Goal: Task Accomplishment & Management: Complete application form

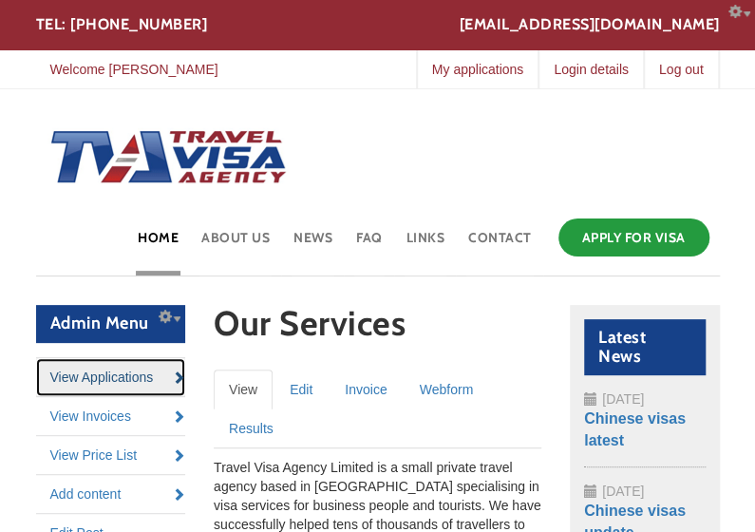
click at [104, 383] on link "View Applications" at bounding box center [111, 377] width 150 height 38
click at [88, 379] on link "View Applications" at bounding box center [111, 377] width 150 height 38
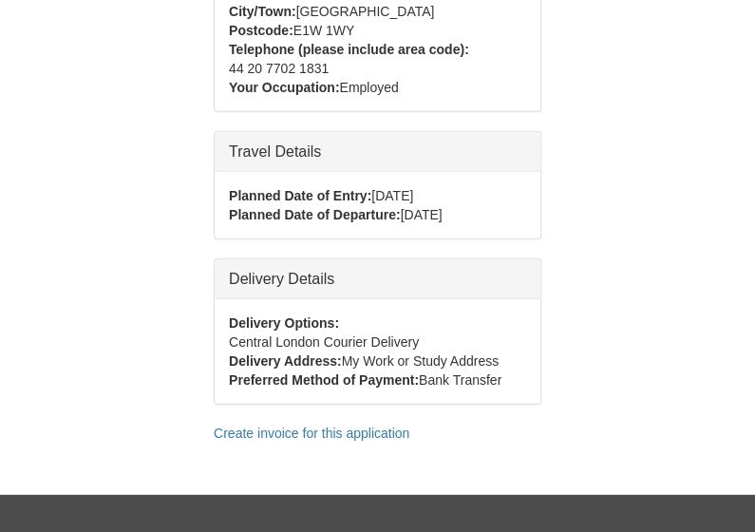
scroll to position [1541, 0]
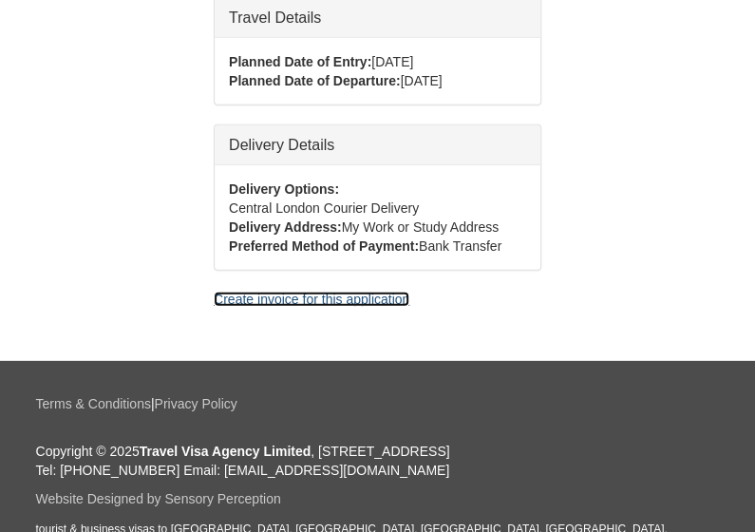
click at [258, 292] on link "Create invoice for this application" at bounding box center [312, 299] width 196 height 15
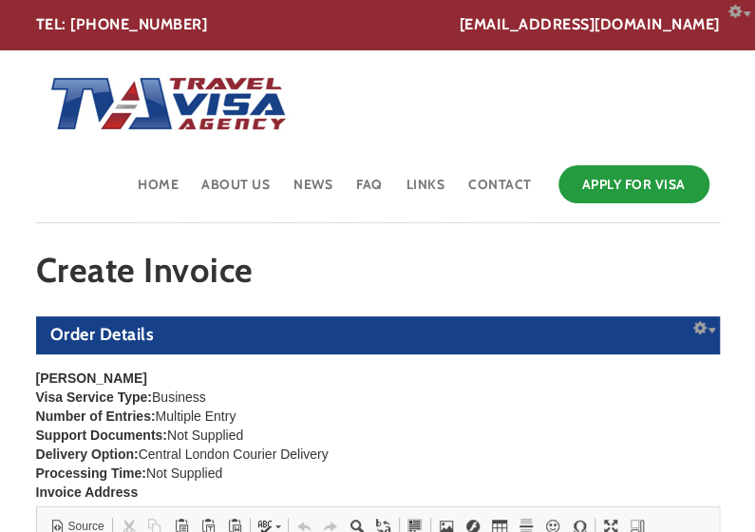
click at [516, 408] on div "Number of Entries: Multiple Entry" at bounding box center [378, 416] width 684 height 19
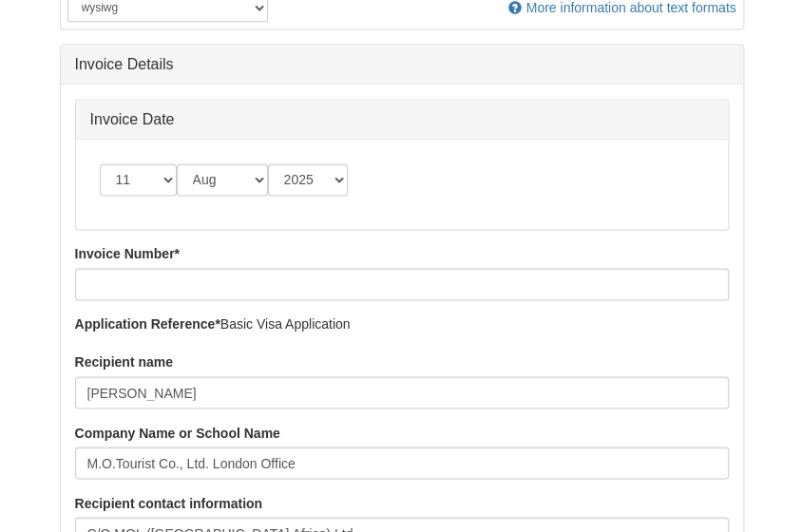
scroll to position [766, 0]
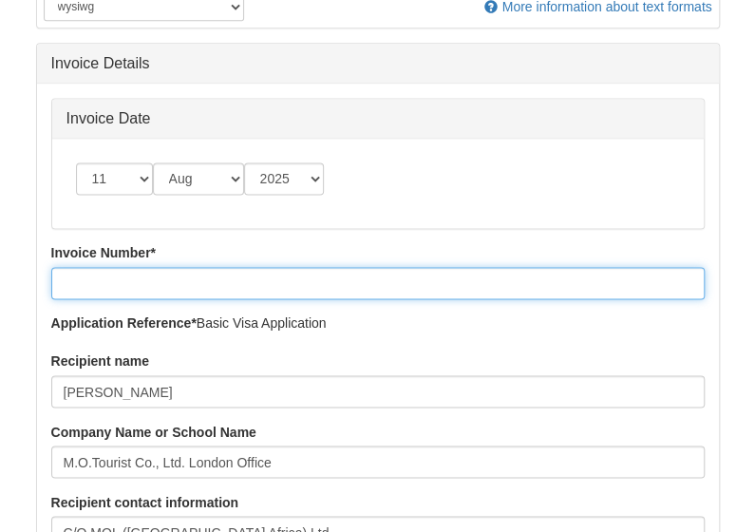
click at [291, 285] on input "Invoice Number *" at bounding box center [378, 283] width 654 height 32
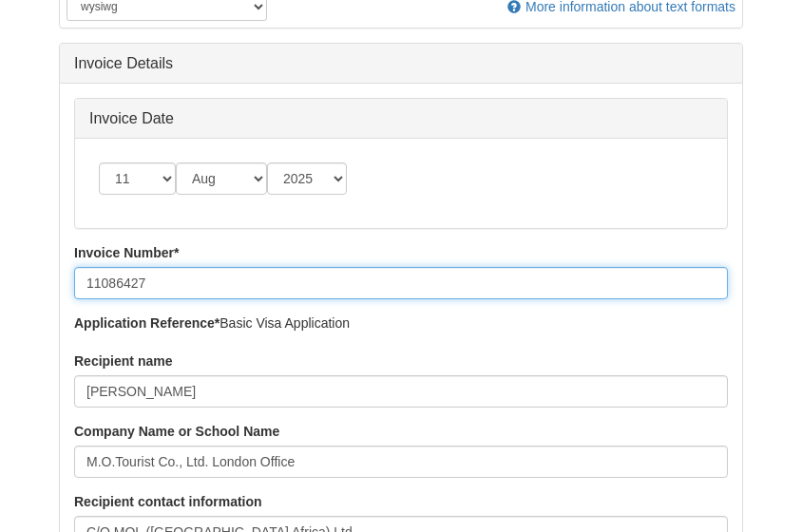
type input "11086427"
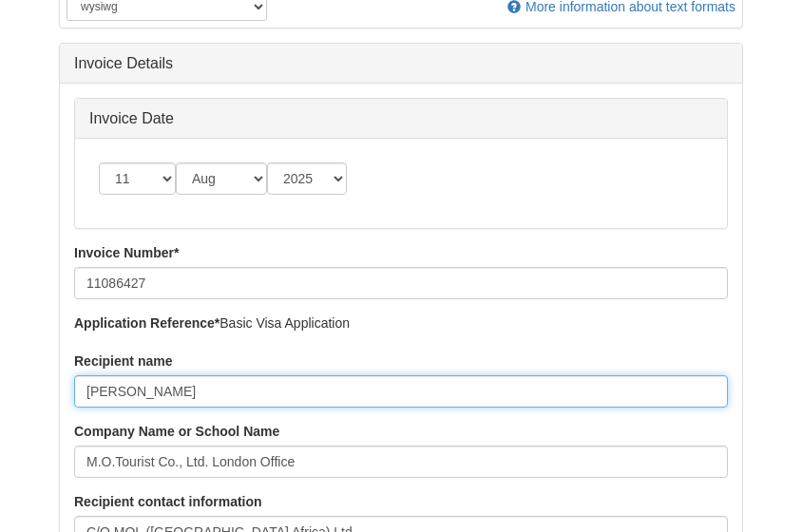
click at [253, 376] on input "Tsubasa Mitsuda" at bounding box center [401, 391] width 654 height 32
paste input "Archie Keswick"
click at [481, 395] on input "Archie Keswick (visa for" at bounding box center [401, 391] width 654 height 32
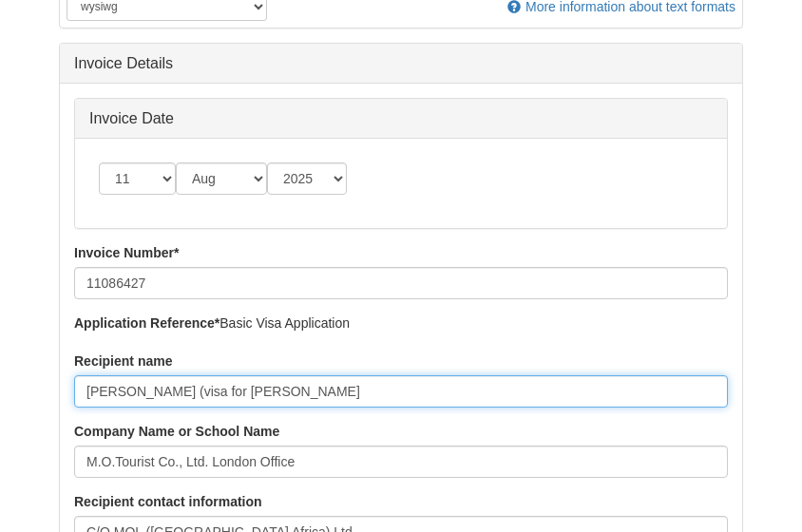
paste input "Cansanay"
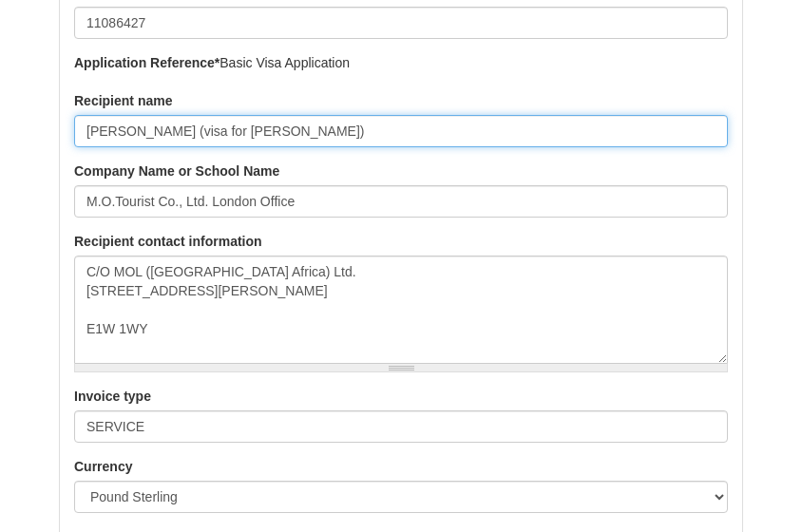
scroll to position [1075, 0]
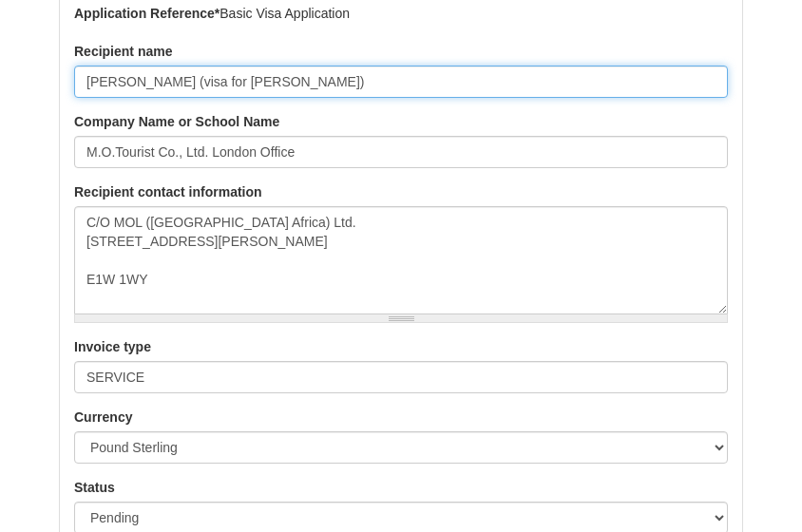
type input "Archie Keswick (visa for Amanda Cansanay)"
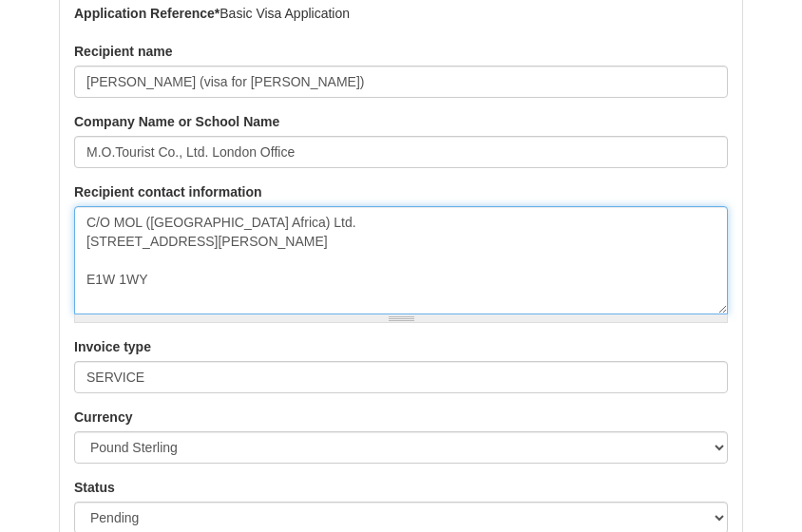
click at [549, 241] on textarea "C/O MOL (Europe Africa) Ltd. 3 Thomas More Square London E1W 1WY" at bounding box center [401, 260] width 654 height 108
paste textarea "13 Artesian Road London W2 5DA"
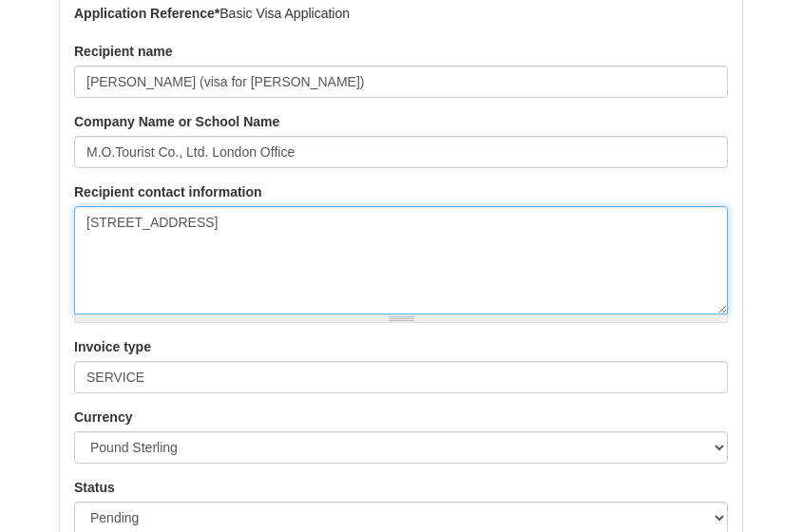
type textarea "13 Artesian Road London W2 5DA"
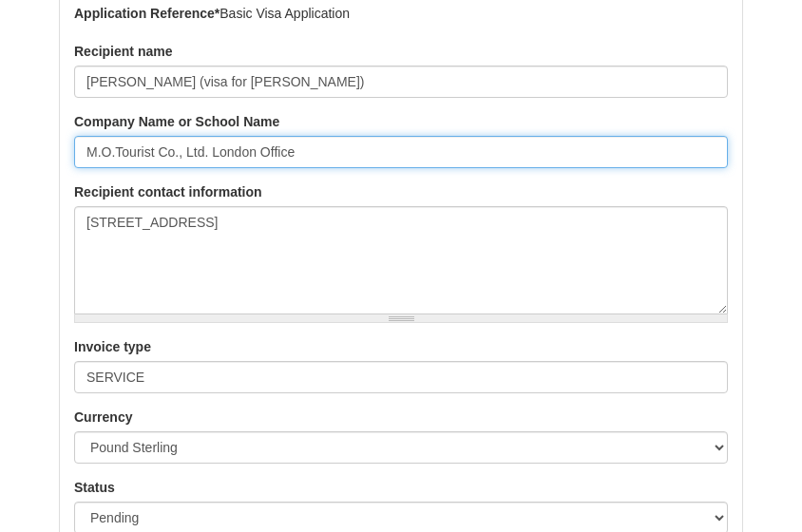
click at [165, 141] on input "M.O.Tourist Co., Ltd. London Office" at bounding box center [401, 152] width 654 height 32
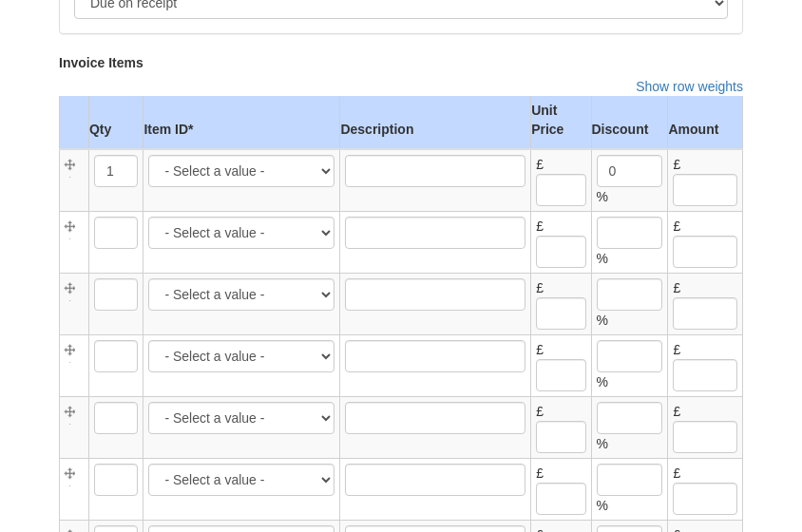
scroll to position [1689, 0]
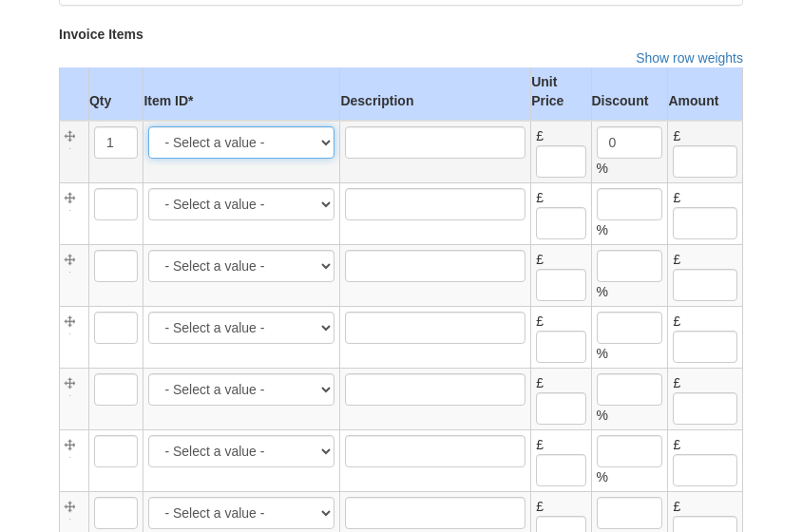
click at [220, 140] on select "- Select a value - CD -- Central London same day courier delivery -- 25.00 CD M…" at bounding box center [241, 142] width 186 height 32
select select "3930"
click at [149, 126] on select "- Select a value - CD -- Central London same day courier delivery -- 25.00 CD M…" at bounding box center [241, 142] width 186 height 32
type input "Spain multiple entry visa, priority service visa fees"
type input "213.74"
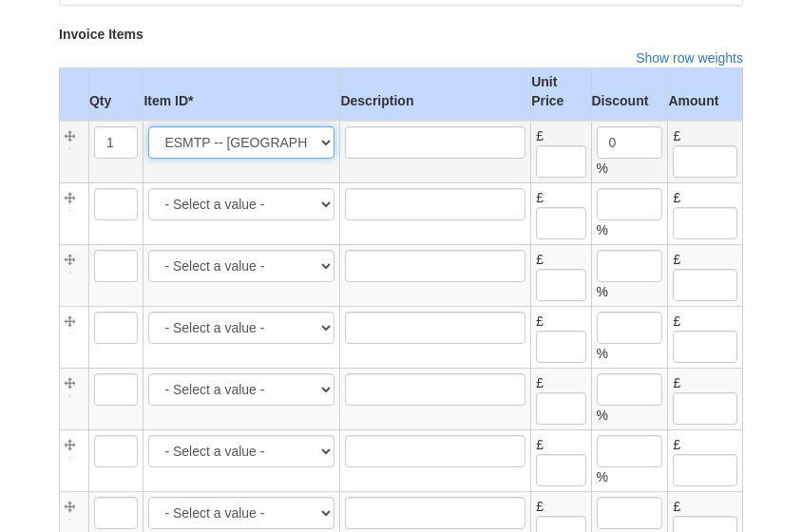
type input "213.74"
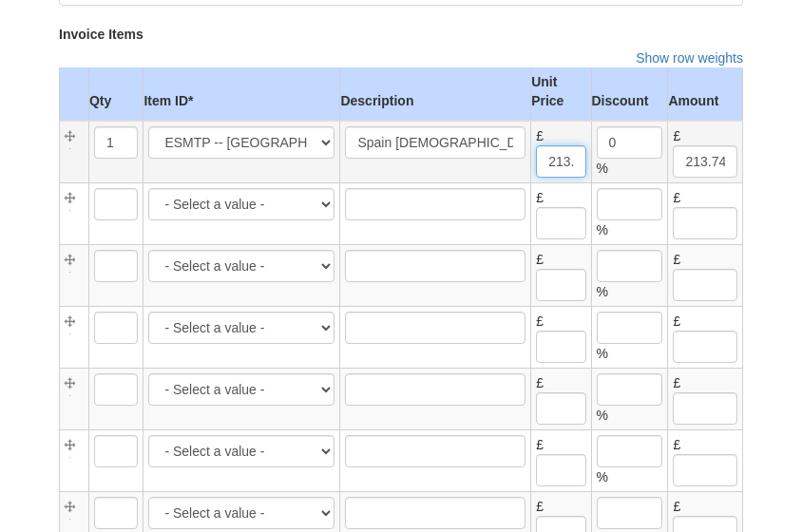
click at [557, 152] on input "213.74" at bounding box center [560, 161] width 49 height 32
type input "221.14"
click at [708, 156] on input "213.74" at bounding box center [705, 161] width 65 height 32
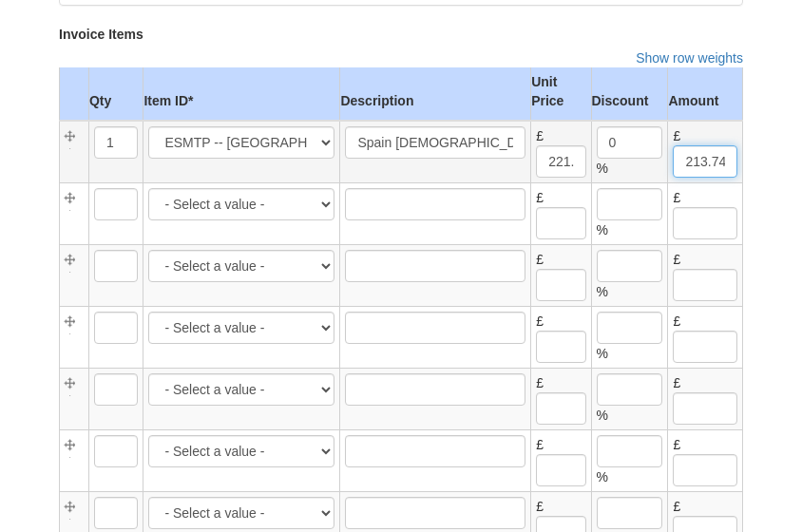
click at [708, 156] on input "213.74" at bounding box center [705, 161] width 65 height 32
type input "221.14"
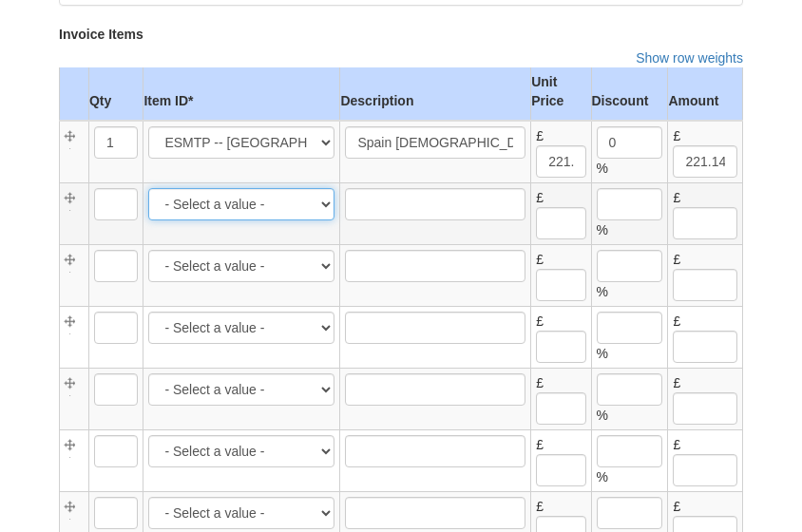
click at [291, 199] on select "- Select a value - CD -- Central London same day courier delivery -- 25.00 CD M…" at bounding box center [241, 204] width 186 height 32
select select "2807"
type input "1"
type input "Schengen visa, our service fee"
type input "100.00"
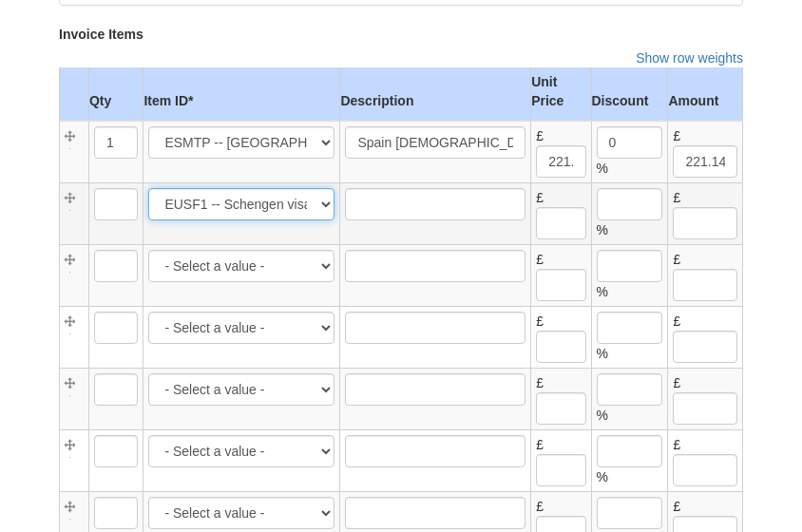
type input "0"
type input "100.00"
type input "321.14"
click at [291, 199] on select "- Select a value - CD -- Central London same day courier delivery -- 25.00 CD M…" at bounding box center [241, 204] width 186 height 32
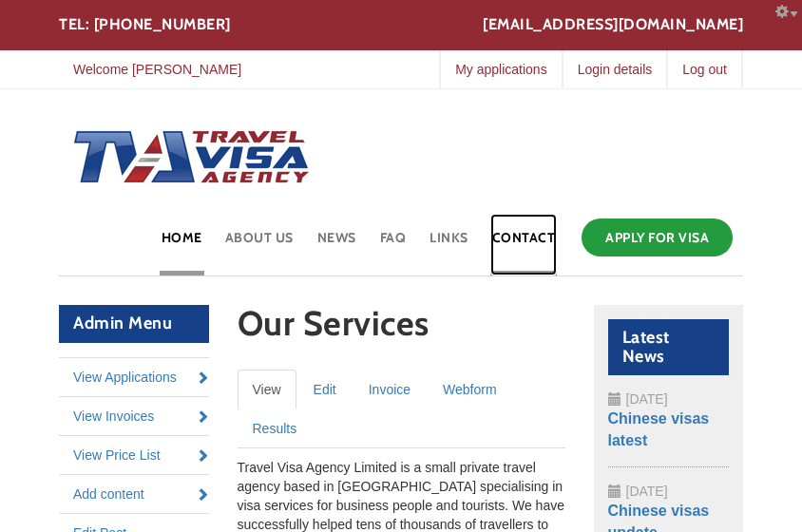
click at [505, 230] on link "Contact" at bounding box center [523, 245] width 67 height 62
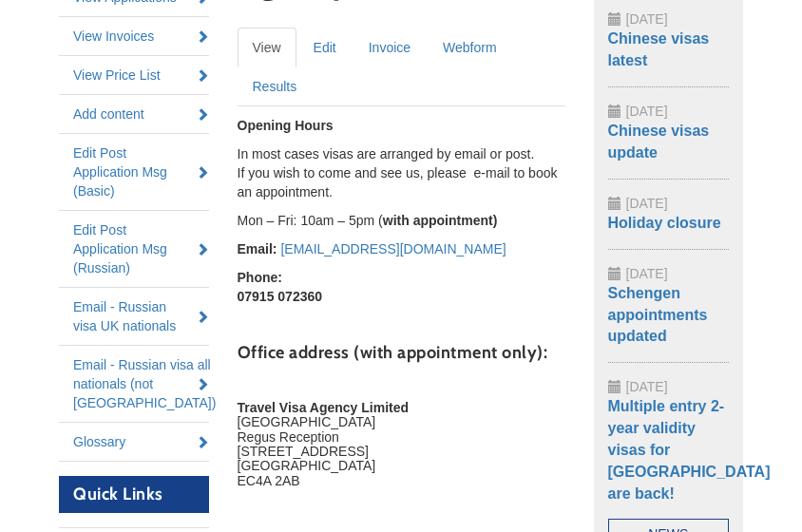
scroll to position [386, 0]
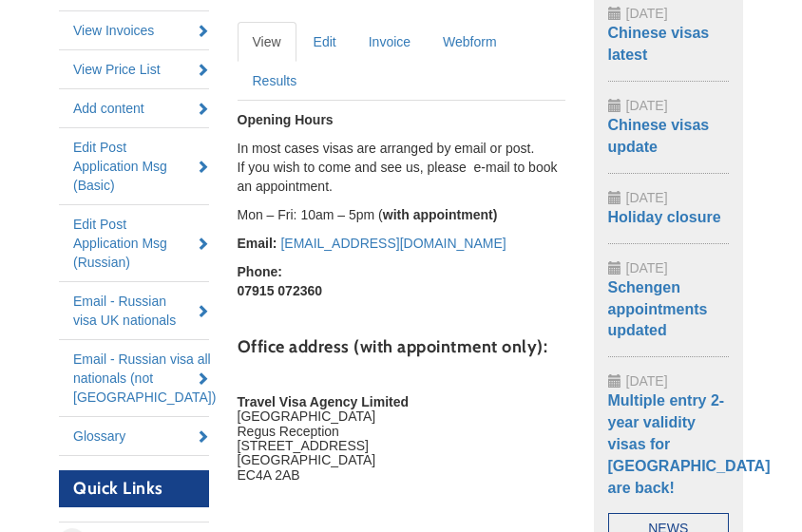
drag, startPoint x: 238, startPoint y: 390, endPoint x: 312, endPoint y: 472, distance: 109.7
click at [312, 472] on div "Opening Hours In most cases visas are arranged by email or post. If you wish to…" at bounding box center [401, 339] width 328 height 458
copy h5 "Travel Visa Agency Limited [GEOGRAPHIC_DATA] Regus Reception [STREET_ADDRESS]"
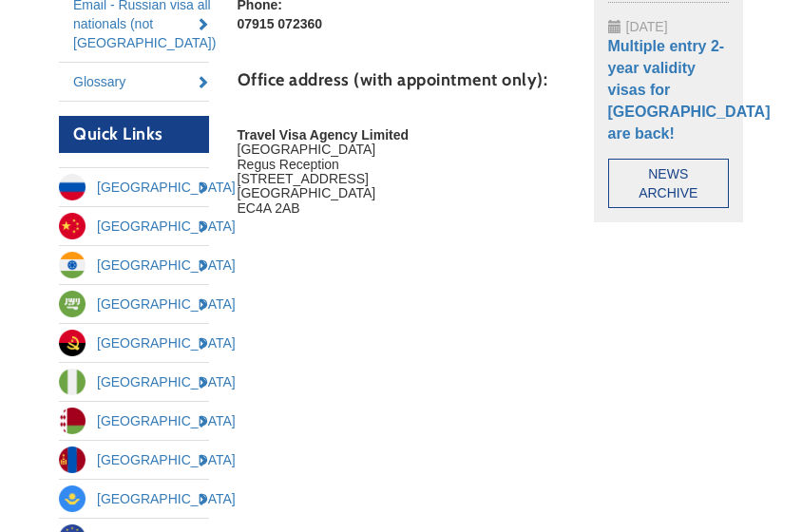
scroll to position [752, 0]
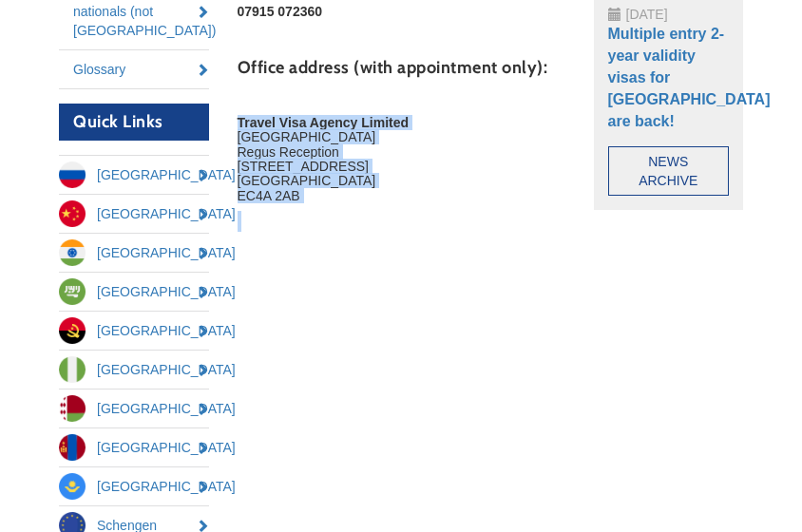
drag, startPoint x: 240, startPoint y: 121, endPoint x: 302, endPoint y: 212, distance: 110.1
copy div "Travel Visa Agency Limited [GEOGRAPHIC_DATA] Regus Reception [STREET_ADDRESS]"
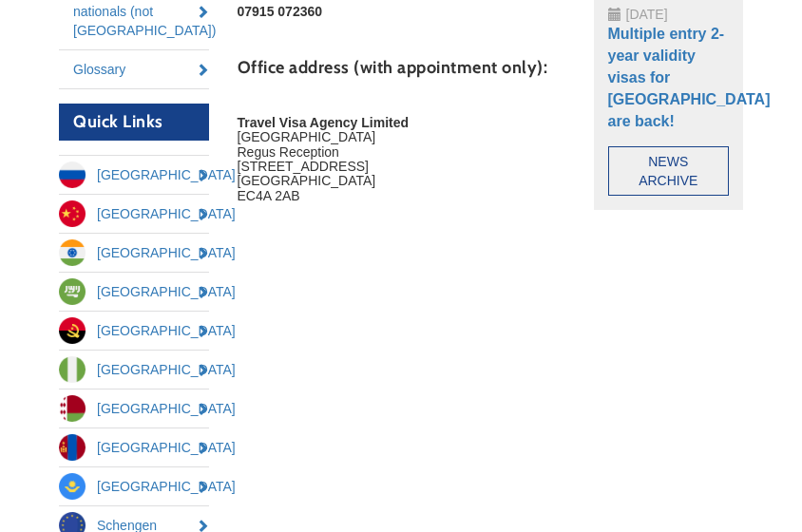
click at [735, 237] on div "Admin Menu Configure List links Edit menu Configure block View Applications Vie…" at bounding box center [401, 64] width 712 height 1022
